Goal: Task Accomplishment & Management: Use online tool/utility

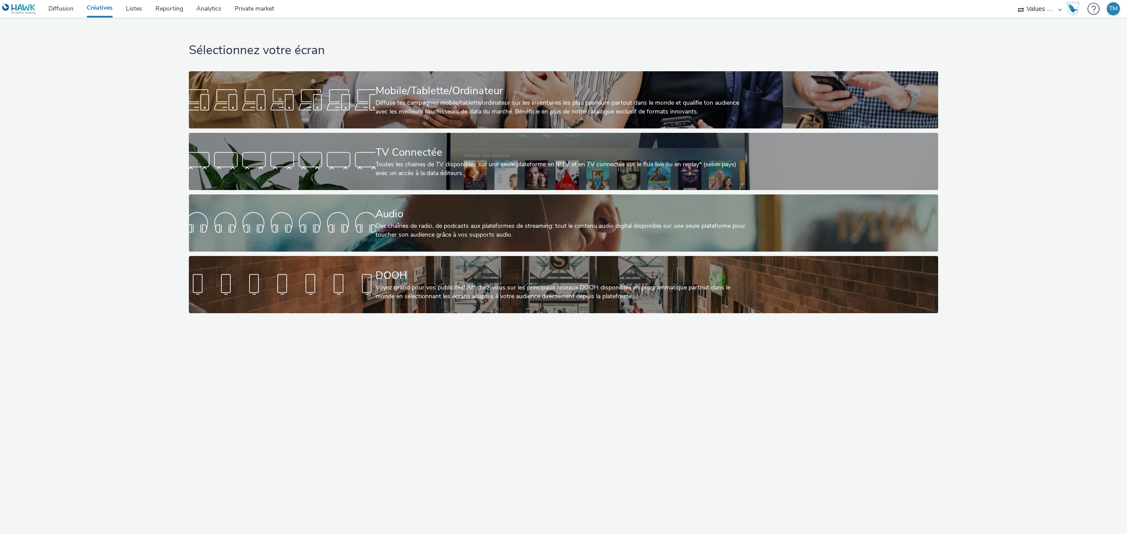
click at [1041, 11] on select "Line-Up Média Novad Values Media Values Media 2" at bounding box center [1039, 9] width 53 height 18
select select "ae52c008-e792-49d8-946c-ea980fe75bf6"
click at [1013, 0] on select "Line-Up Média Novad Values Media Values Media 2" at bounding box center [1039, 9] width 53 height 18
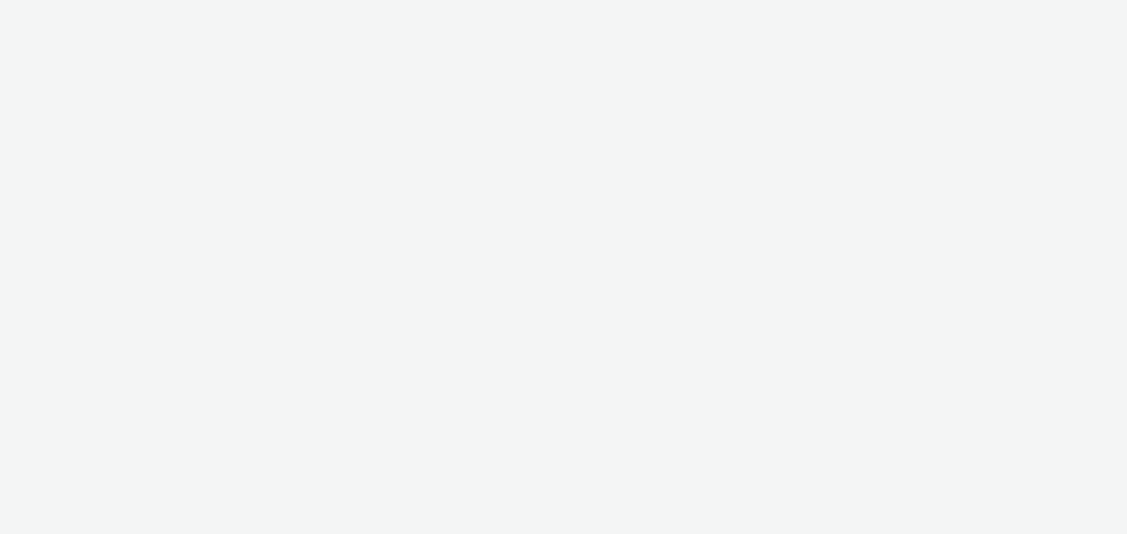
select select "ae52c008-e792-49d8-946c-ea980fe75bf6"
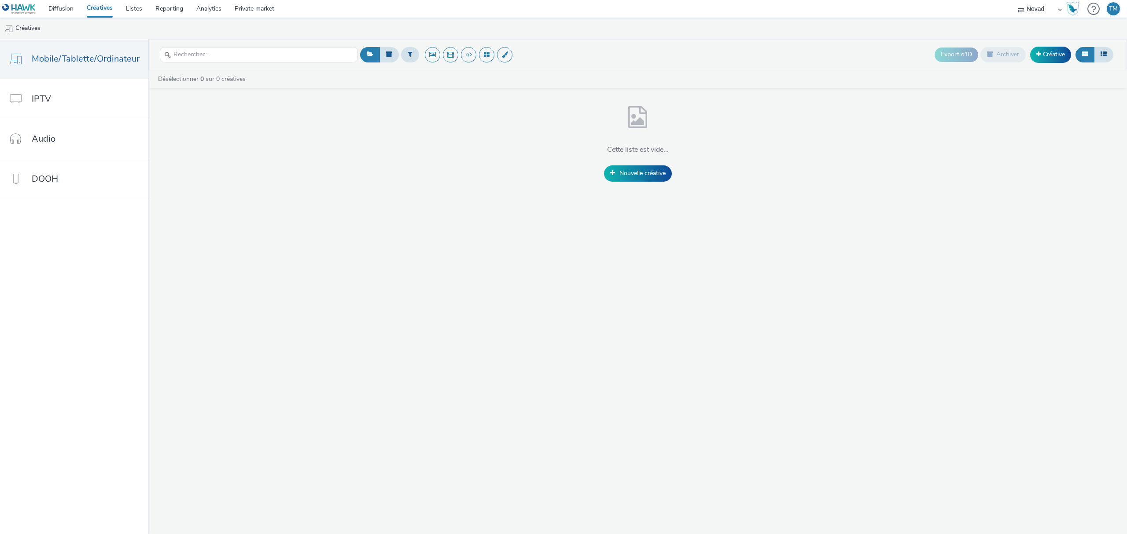
click at [1043, 9] on select "Line-Up Média Novad Values Media Values Media 2" at bounding box center [1039, 9] width 53 height 18
click at [767, 161] on div "Cette liste est vide... Nouvelle créative" at bounding box center [637, 141] width 978 height 80
click at [53, 7] on link "Diffusion" at bounding box center [61, 9] width 38 height 18
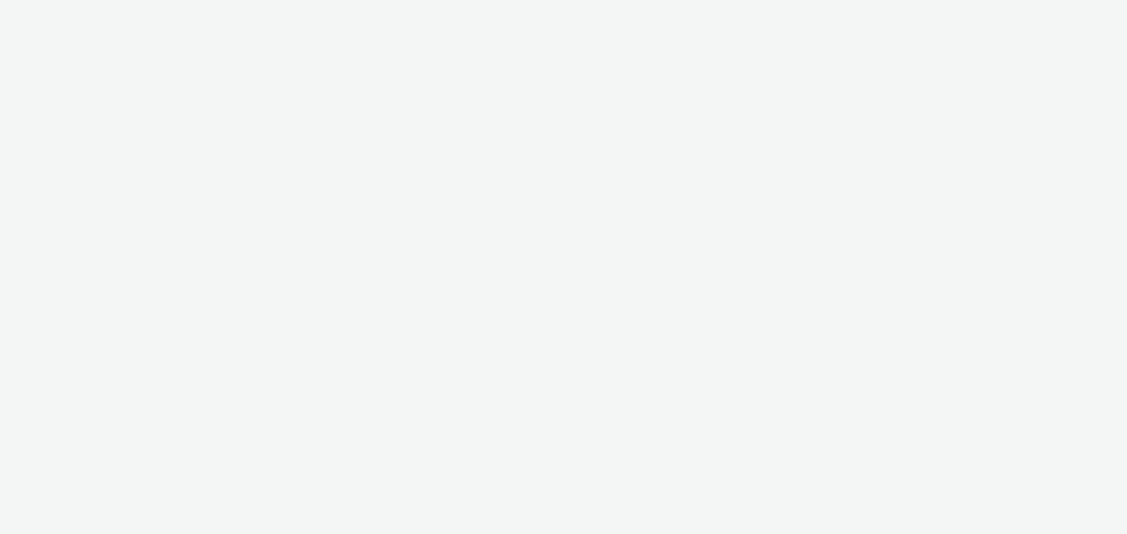
select select "ae52c008-e792-49d8-946c-ea980fe75bf6"
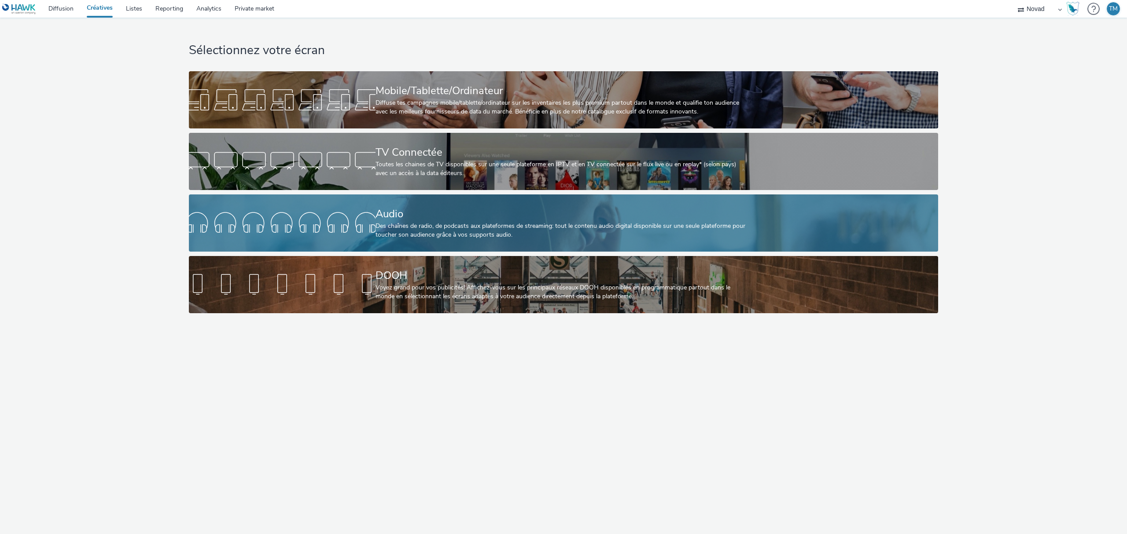
click at [578, 222] on div "Des chaînes de radio, de podcasts aux plateformes de streaming: tout le contenu…" at bounding box center [561, 231] width 373 height 18
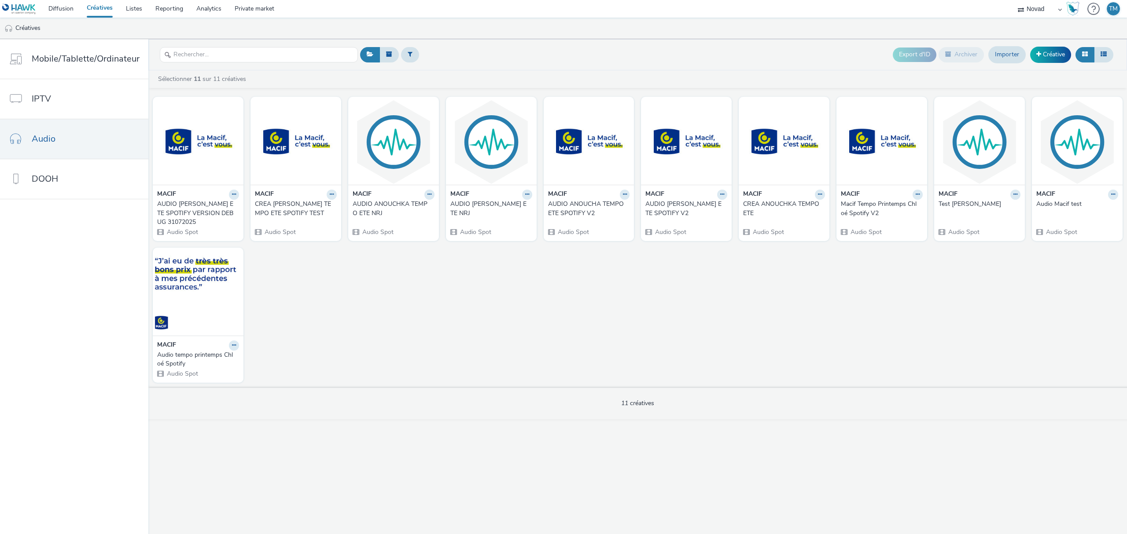
click at [166, 211] on div "AUDIO [PERSON_NAME] ETE SPOTIFY VERSION DEBUG 31072025" at bounding box center [196, 213] width 78 height 27
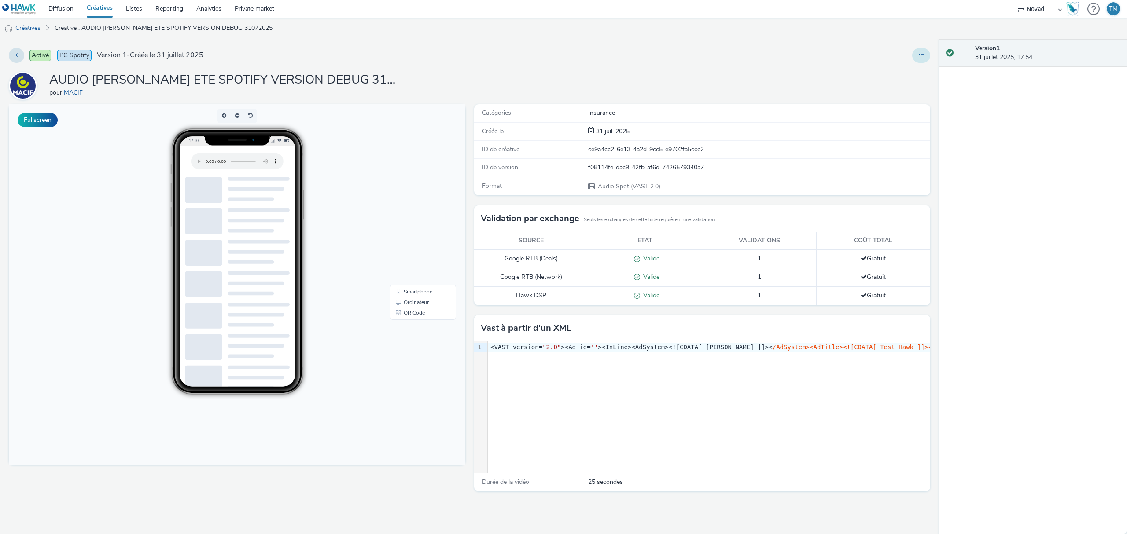
click at [912, 52] on div at bounding box center [746, 55] width 368 height 15
click at [915, 54] on button at bounding box center [921, 55] width 18 height 15
click at [893, 76] on link "Modifier" at bounding box center [897, 73] width 66 height 18
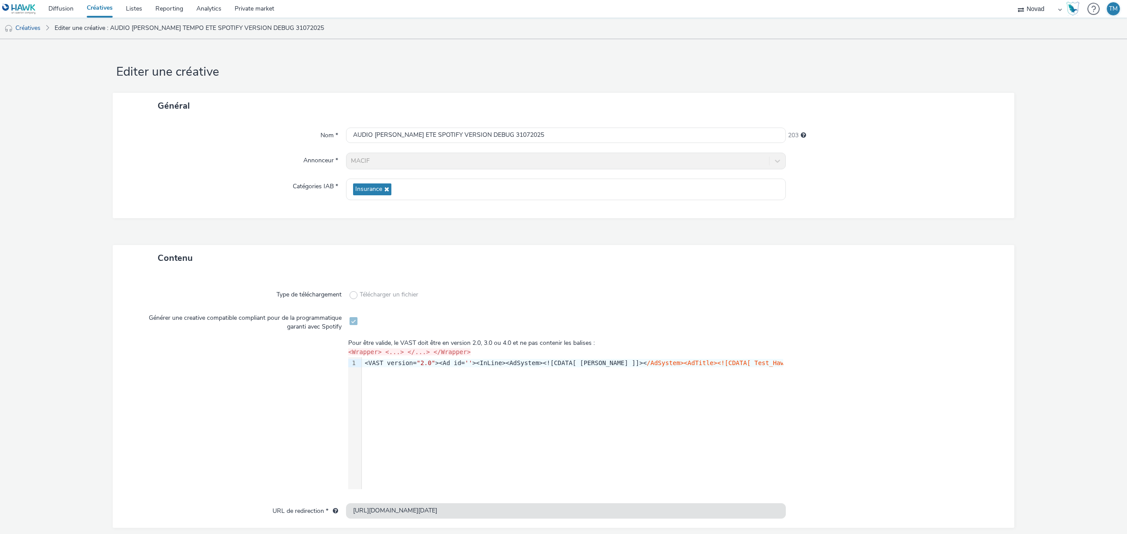
click at [92, 9] on link "Créatives" at bounding box center [99, 9] width 39 height 18
